Goal: Information Seeking & Learning: Learn about a topic

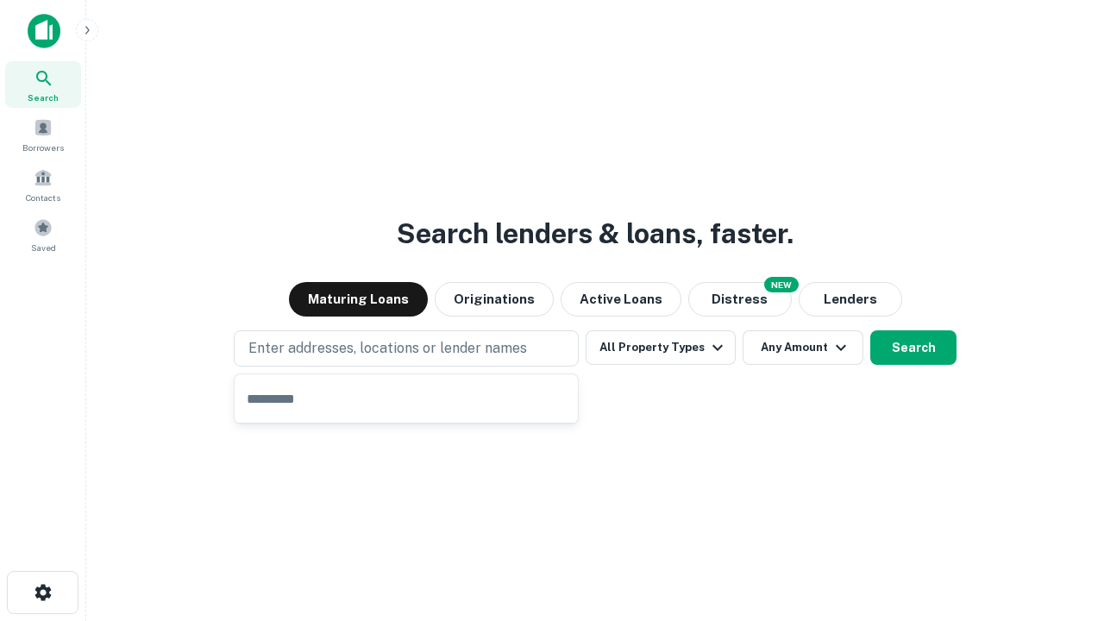
type input "**********"
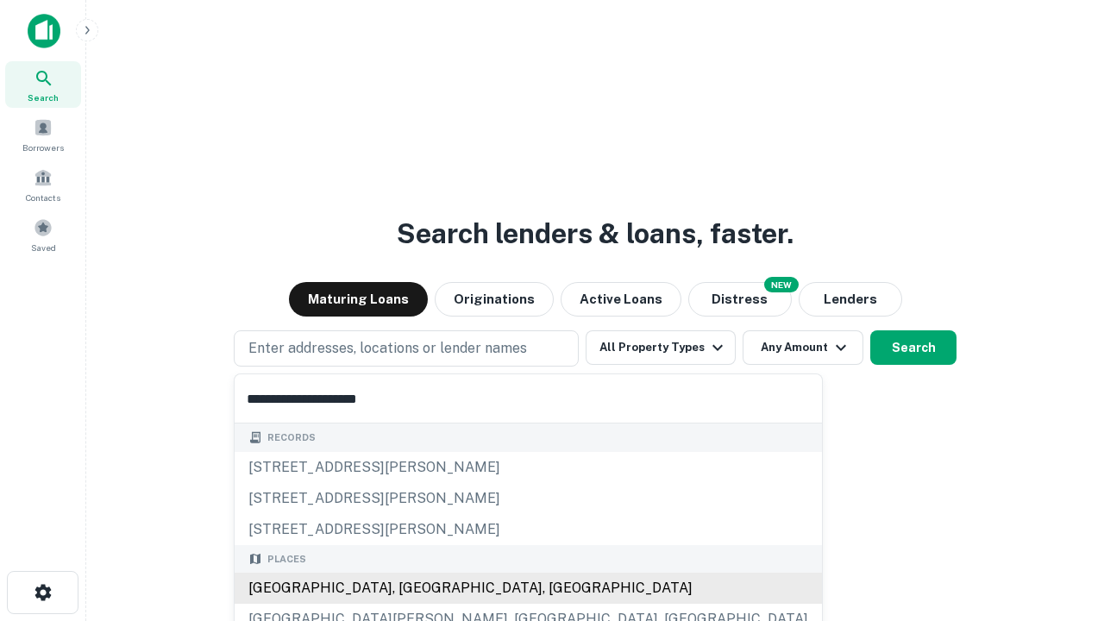
click at [412, 588] on div "Santa Monica, CA, USA" at bounding box center [528, 588] width 587 height 31
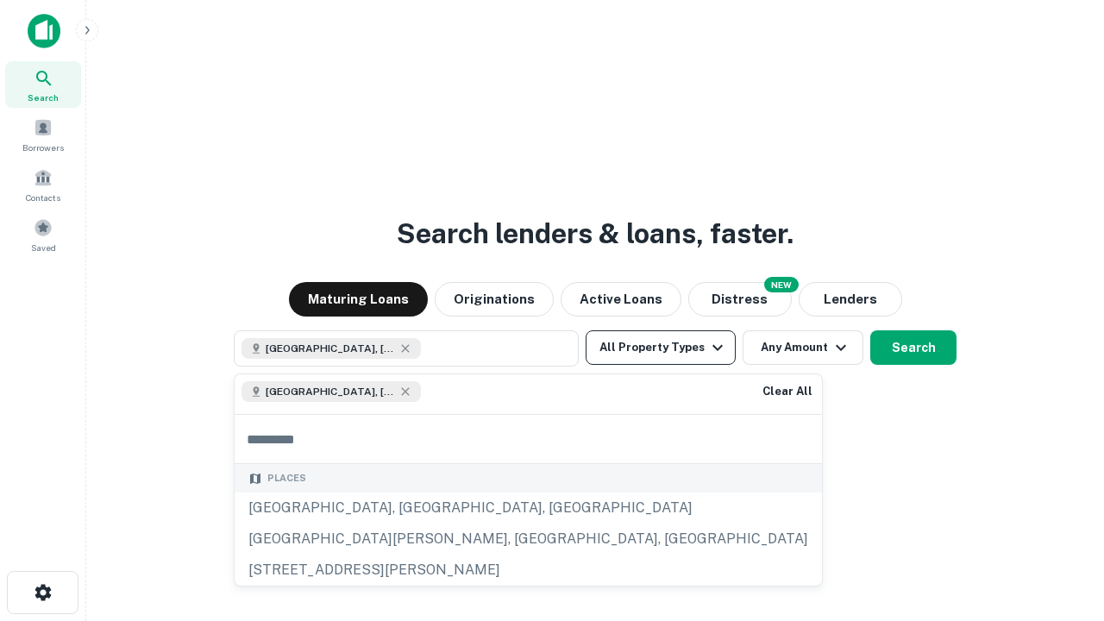
click at [661, 348] on button "All Property Types" at bounding box center [661, 347] width 150 height 34
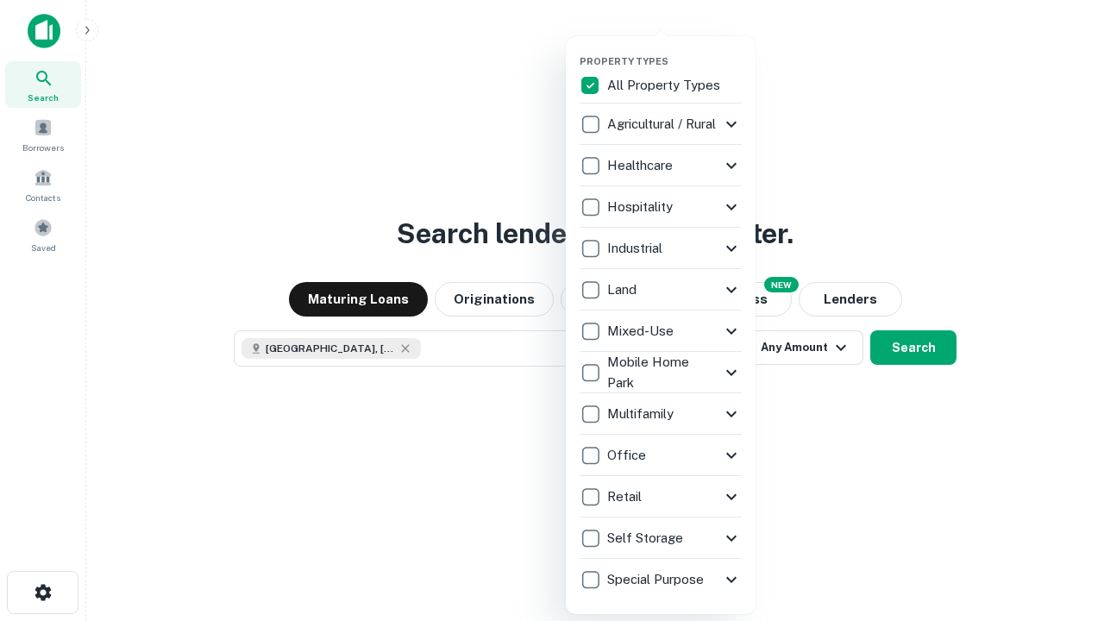
click at [674, 50] on button "button" at bounding box center [674, 50] width 190 height 1
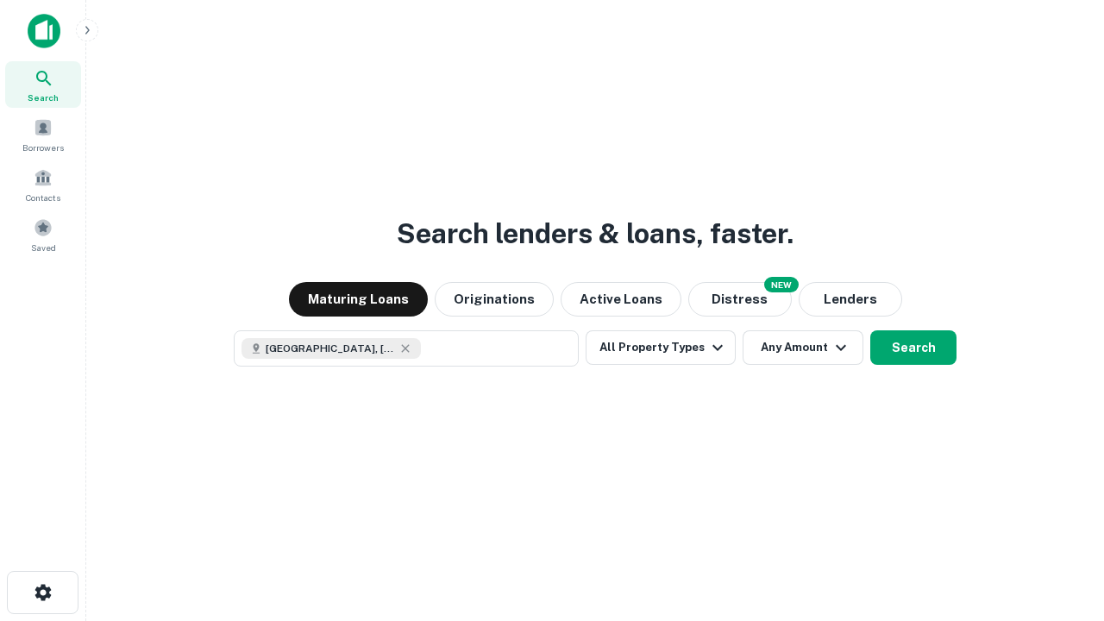
scroll to position [28, 0]
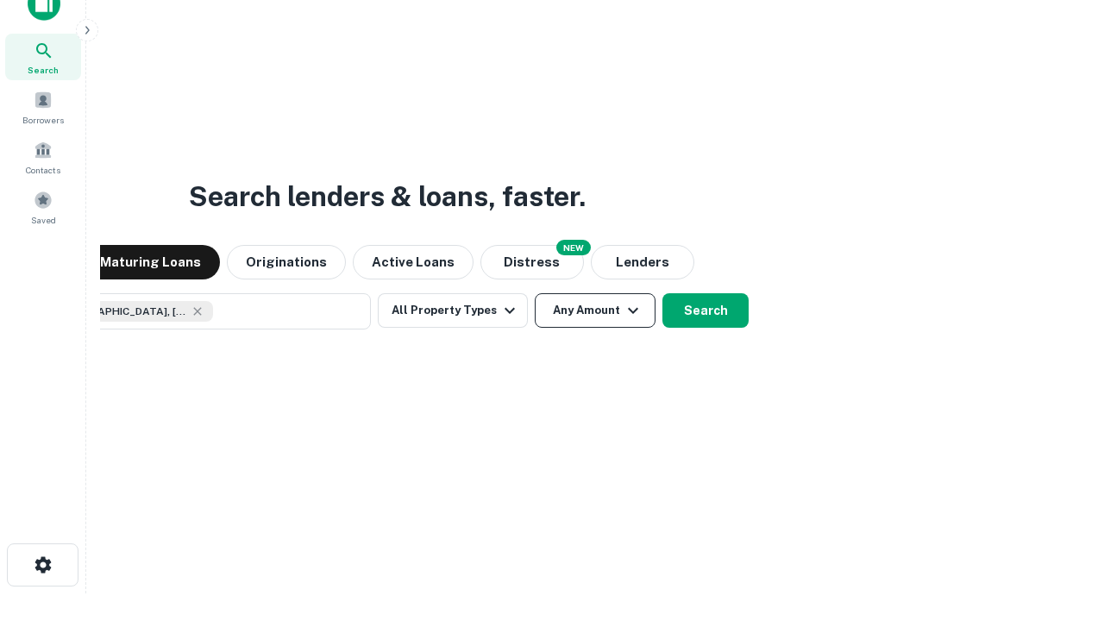
click at [535, 293] on button "Any Amount" at bounding box center [595, 310] width 121 height 34
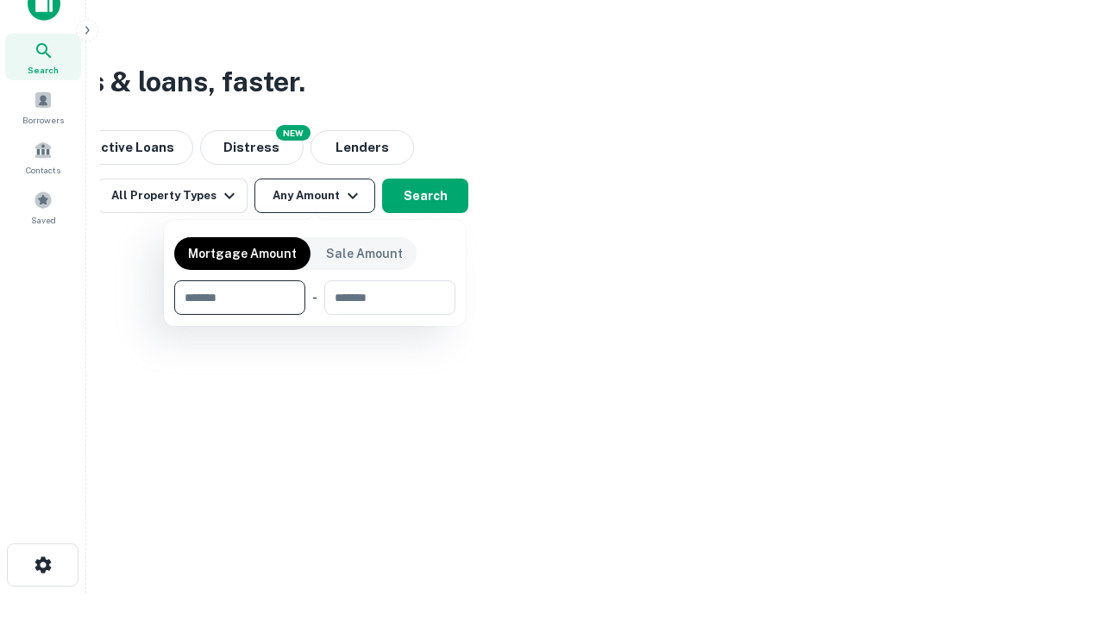
type input "*******"
click at [315, 315] on button "button" at bounding box center [314, 315] width 281 height 1
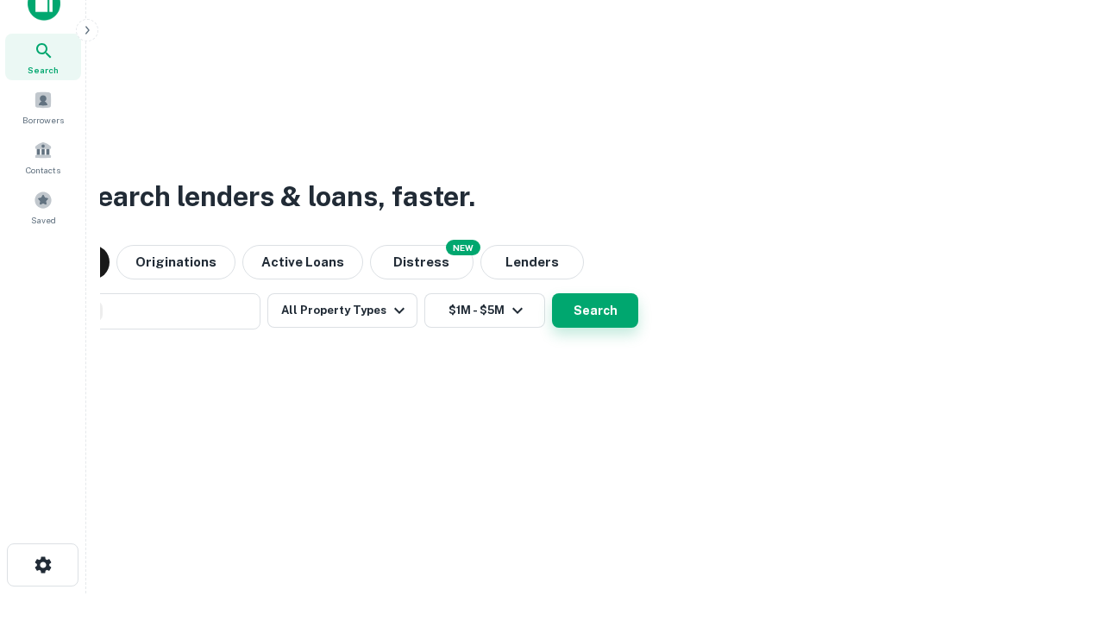
click at [552, 293] on button "Search" at bounding box center [595, 310] width 86 height 34
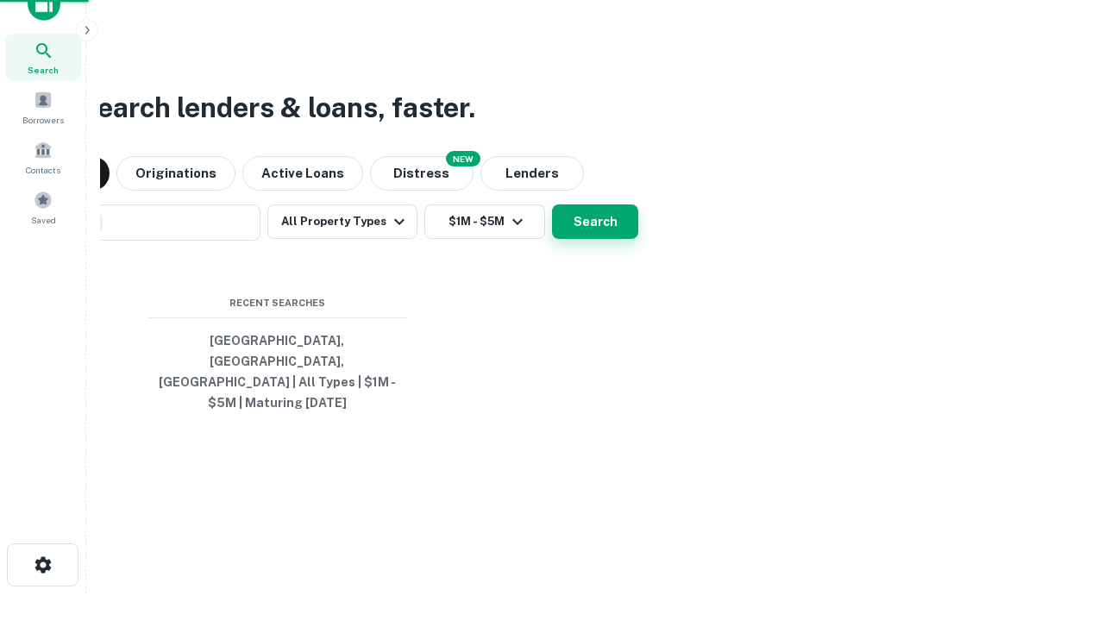
scroll to position [56, 488]
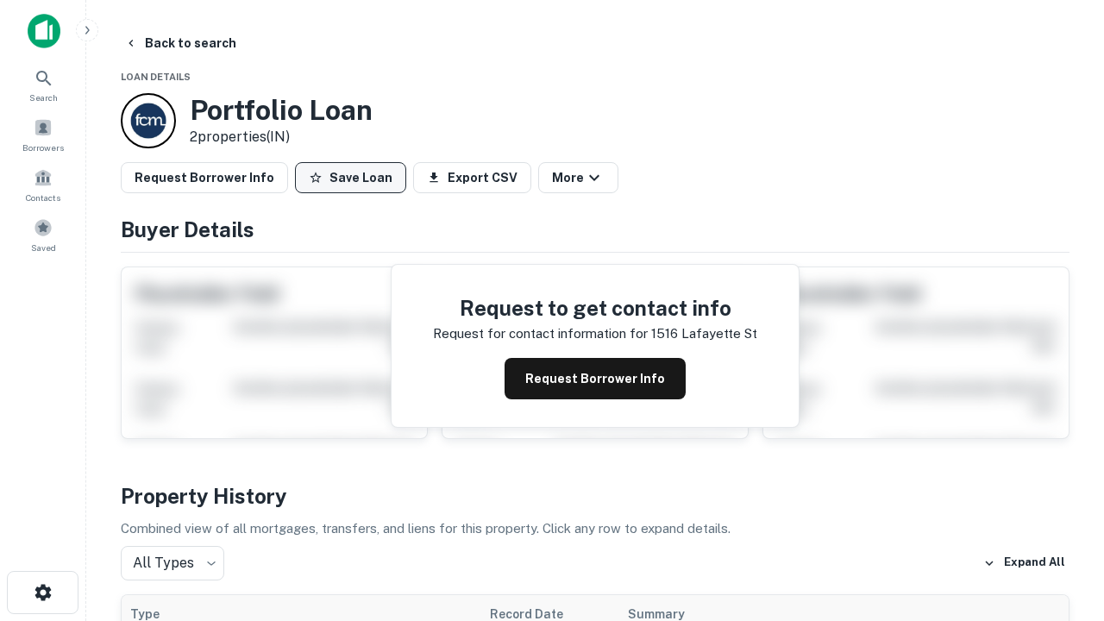
click at [350, 178] on button "Save Loan" at bounding box center [350, 177] width 111 height 31
click at [354, 178] on button "Save Loan" at bounding box center [350, 177] width 111 height 31
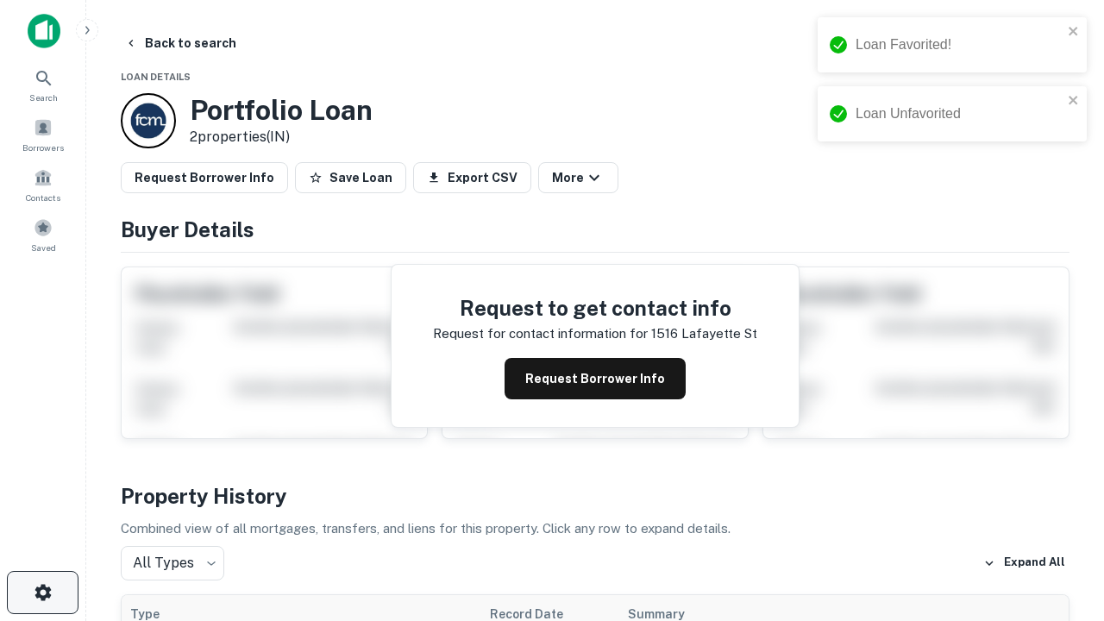
click at [42, 592] on icon "button" at bounding box center [43, 592] width 21 height 21
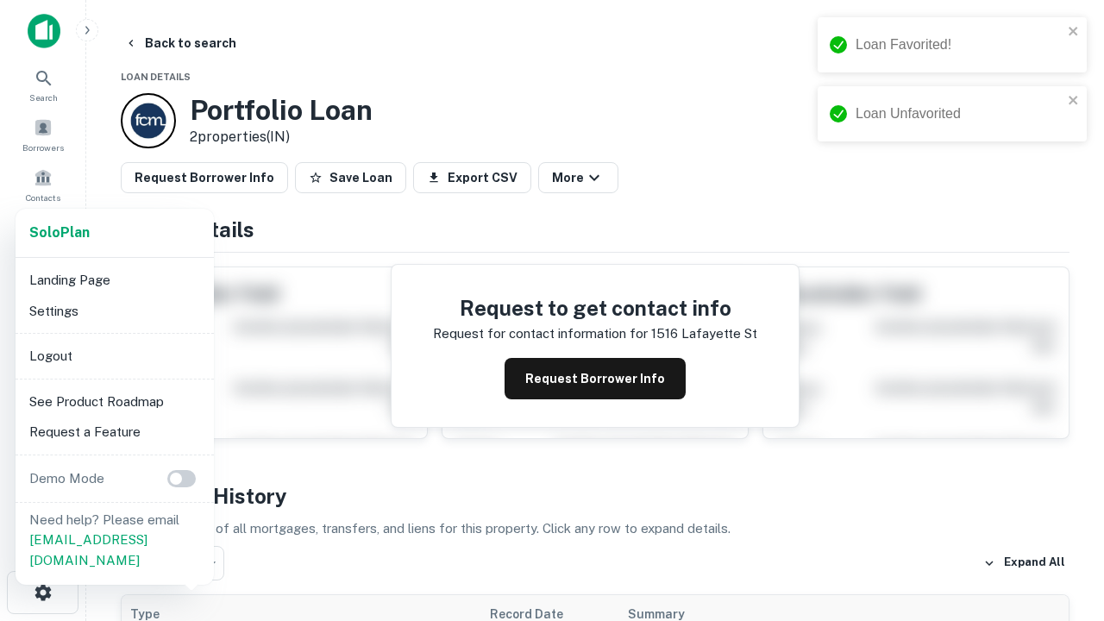
click at [114, 355] on li "Logout" at bounding box center [114, 356] width 185 height 31
